Goal: Task Accomplishment & Management: Use online tool/utility

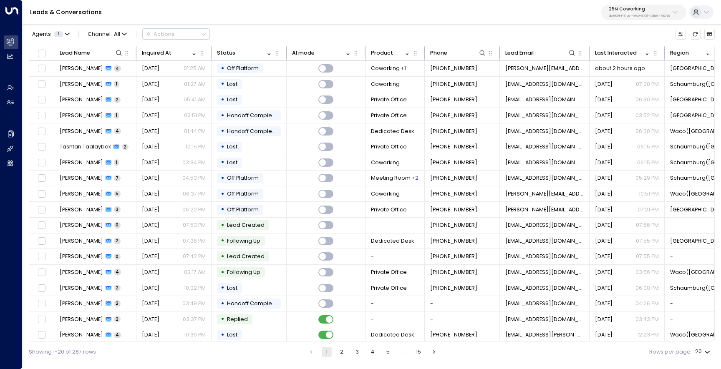
click at [644, 10] on p "25N Coworking" at bounding box center [638, 9] width 61 height 5
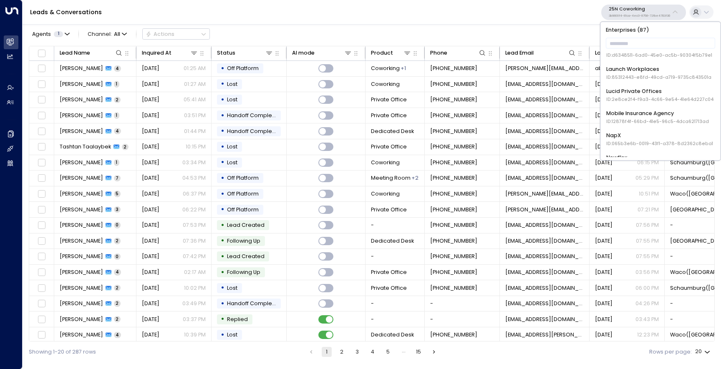
scroll to position [809, 0]
click at [652, 49] on input "text" at bounding box center [660, 43] width 110 height 15
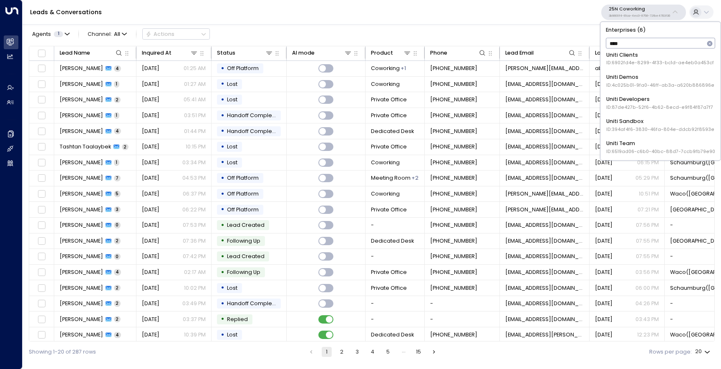
type input "*****"
click at [652, 121] on div "Uniti Sandbox ID: 394af4f6-3830-46fa-804e-ddcb92f8593e" at bounding box center [660, 124] width 108 height 15
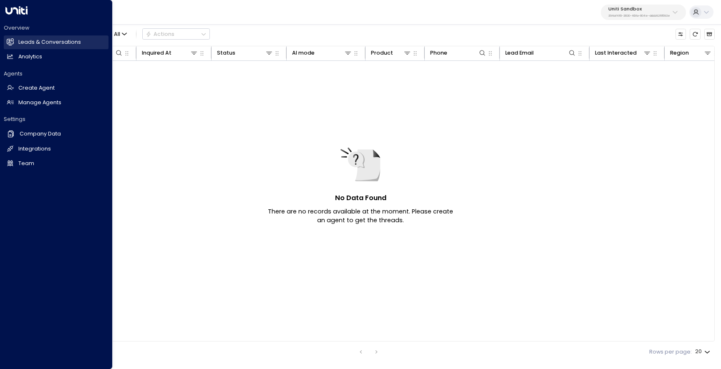
click at [8, 40] on icon at bounding box center [10, 41] width 7 height 5
